Goal: Use online tool/utility: Utilize a website feature to perform a specific function

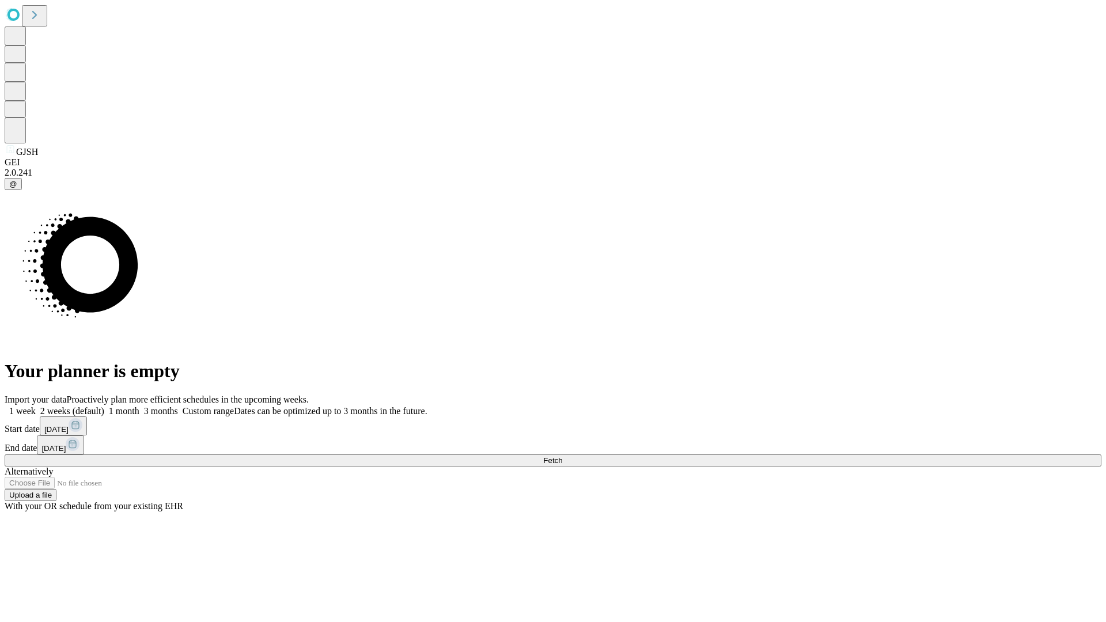
click at [562, 456] on span "Fetch" at bounding box center [552, 460] width 19 height 9
